Goal: Navigation & Orientation: Find specific page/section

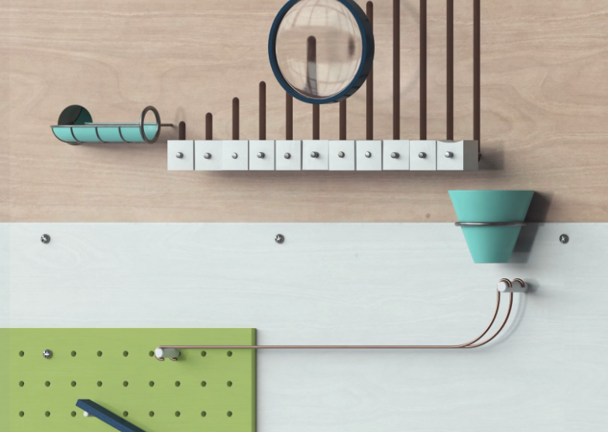
scroll to position [66, 0]
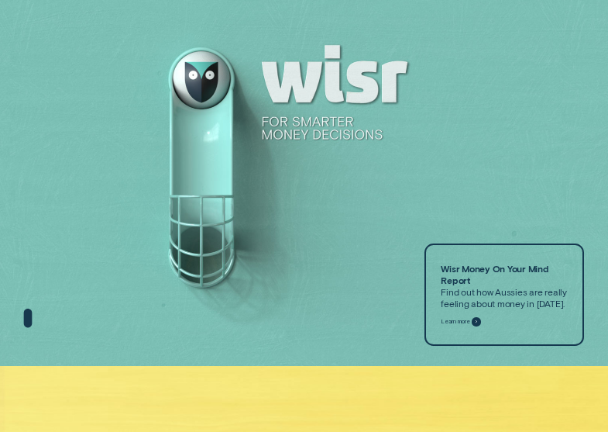
click at [352, 216] on div at bounding box center [304, 150] width 608 height 432
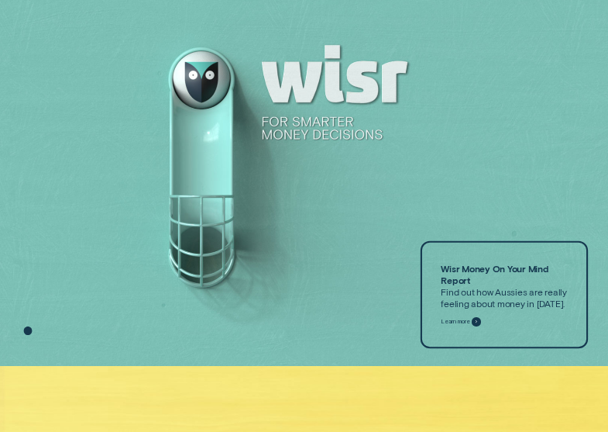
click at [478, 295] on p "Wisr Money On Your Mind Report Find out how Aussies are really feeling about mo…" at bounding box center [504, 286] width 127 height 46
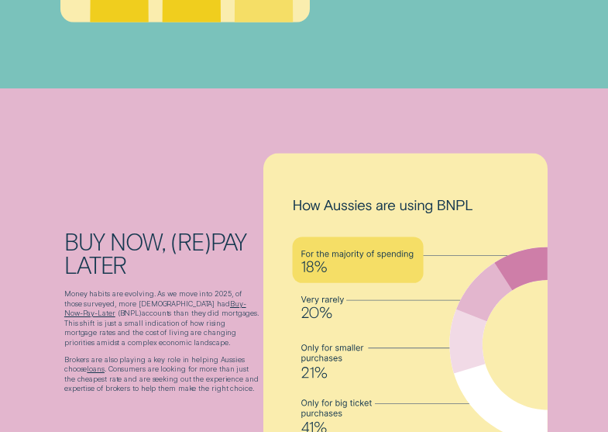
scroll to position [3198, 0]
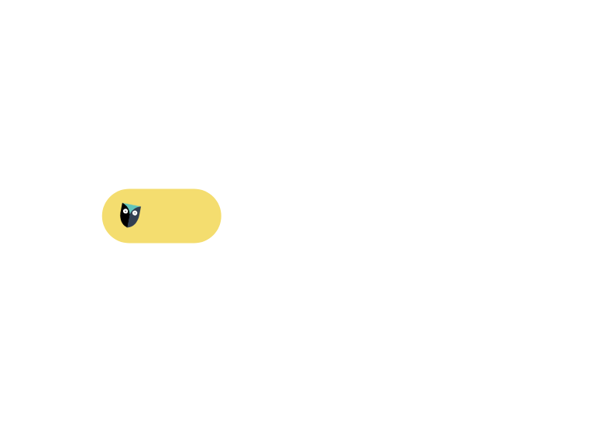
scroll to position [3538, 0]
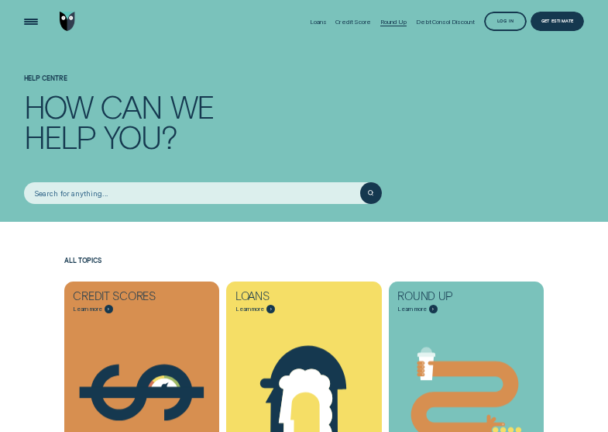
click at [381, 0] on div "Round Up" at bounding box center [394, 21] width 26 height 43
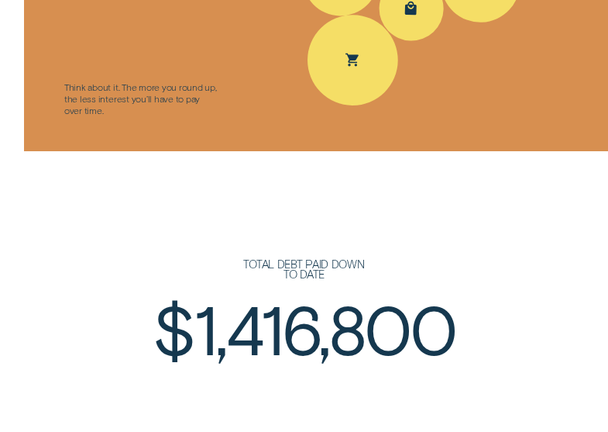
scroll to position [1317, 0]
